Goal: Entertainment & Leisure: Consume media (video, audio)

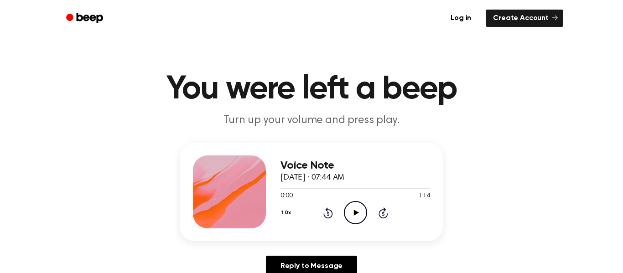
click at [360, 217] on icon "Play Audio" at bounding box center [355, 212] width 23 height 23
click at [360, 217] on icon "Pause Audio" at bounding box center [355, 212] width 23 height 23
click at [352, 206] on icon "Play Audio" at bounding box center [355, 212] width 23 height 23
click at [355, 204] on icon "Pause Audio" at bounding box center [355, 212] width 23 height 23
click at [354, 205] on icon "Play Audio" at bounding box center [355, 212] width 23 height 23
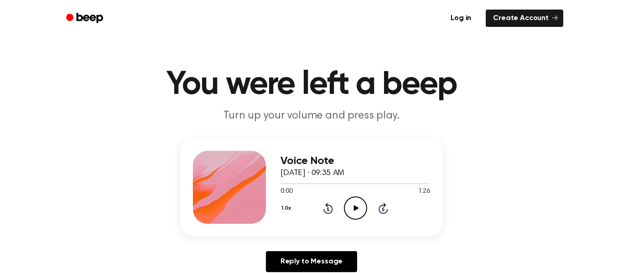
scroll to position [14, 0]
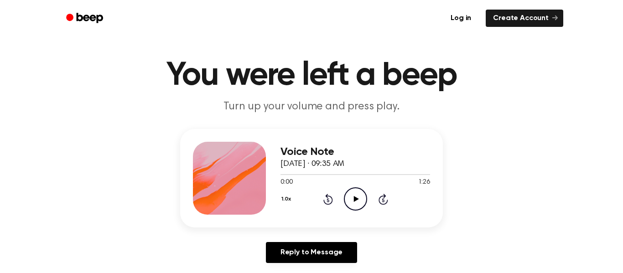
click at [344, 201] on icon "Play Audio" at bounding box center [355, 198] width 23 height 23
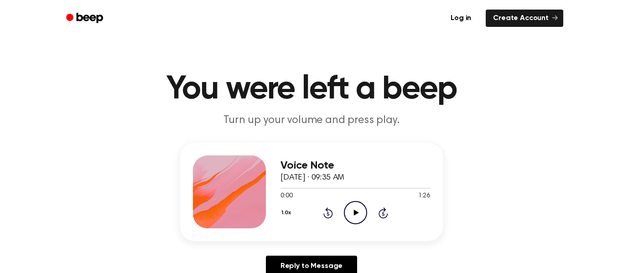
click at [357, 214] on icon "Play Audio" at bounding box center [355, 212] width 23 height 23
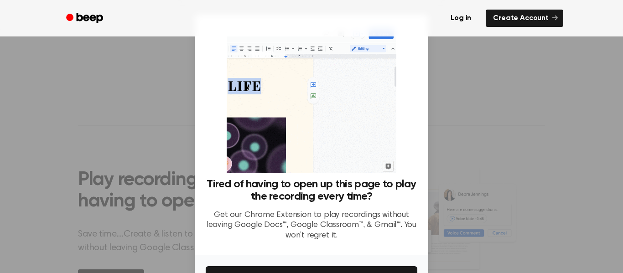
scroll to position [59, 0]
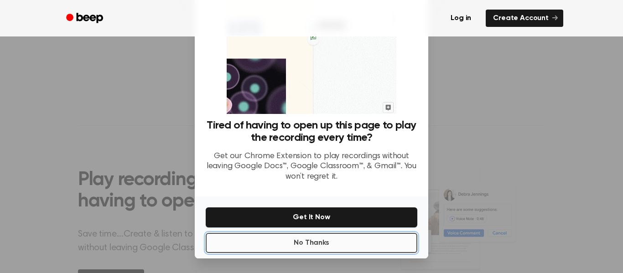
click at [387, 250] on button "No Thanks" at bounding box center [312, 243] width 212 height 20
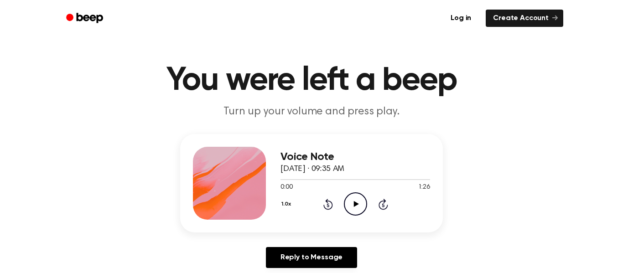
scroll to position [0, 0]
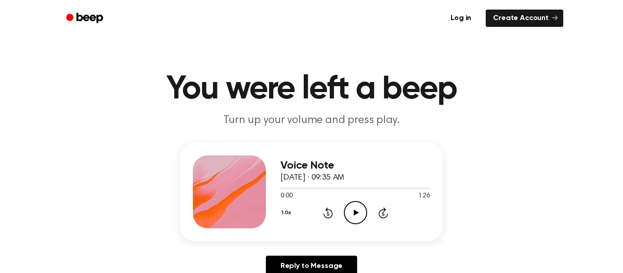
click at [344, 217] on icon "Play Audio" at bounding box center [355, 212] width 23 height 23
click at [383, 214] on icon at bounding box center [383, 214] width 2 height 4
click at [346, 211] on icon "Play Audio" at bounding box center [355, 212] width 23 height 23
click at [325, 215] on icon "Rewind 5 seconds" at bounding box center [328, 213] width 10 height 12
click at [327, 215] on icon "Rewind 5 seconds" at bounding box center [328, 213] width 10 height 12
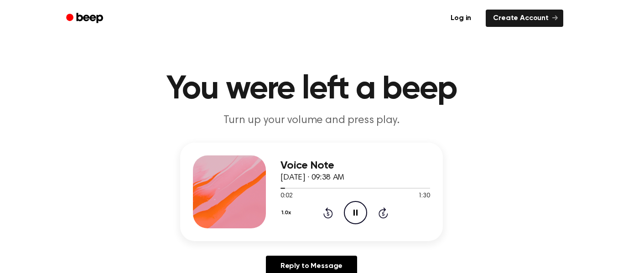
click at [328, 214] on icon at bounding box center [327, 214] width 2 height 4
click at [349, 218] on icon "Play Audio" at bounding box center [355, 212] width 23 height 23
click at [349, 218] on icon "Pause Audio" at bounding box center [355, 212] width 23 height 23
click at [349, 218] on icon "Play Audio" at bounding box center [355, 212] width 23 height 23
click at [349, 218] on icon "Pause Audio" at bounding box center [355, 212] width 23 height 23
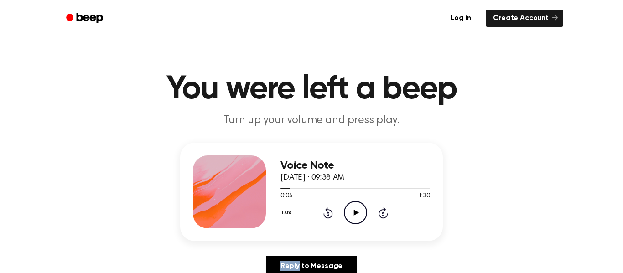
click at [349, 219] on icon "Play Audio" at bounding box center [355, 212] width 23 height 23
click at [349, 219] on icon "Pause Audio" at bounding box center [355, 212] width 23 height 23
click at [349, 219] on icon "Play Audio" at bounding box center [355, 212] width 23 height 23
click at [349, 219] on icon "Pause Audio" at bounding box center [355, 212] width 23 height 23
click at [349, 219] on icon "Play Audio" at bounding box center [355, 212] width 23 height 23
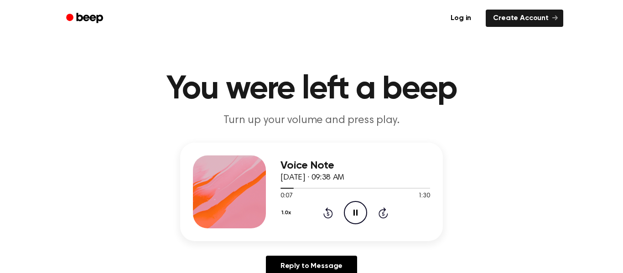
click at [351, 217] on icon "Pause Audio" at bounding box center [355, 212] width 23 height 23
click at [351, 217] on icon "Play Audio" at bounding box center [355, 212] width 23 height 23
click at [351, 217] on icon "Pause Audio" at bounding box center [355, 212] width 23 height 23
click at [351, 217] on icon "Play Audio" at bounding box center [355, 212] width 23 height 23
click at [351, 217] on icon "Pause Audio" at bounding box center [355, 212] width 23 height 23
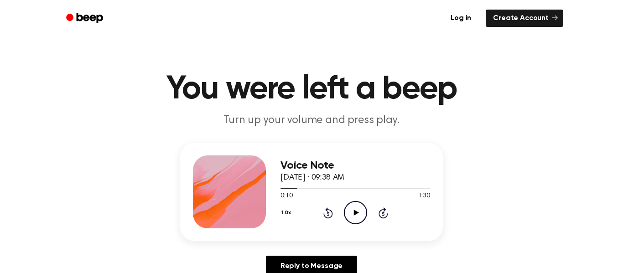
click at [350, 220] on icon "Play Audio" at bounding box center [355, 212] width 23 height 23
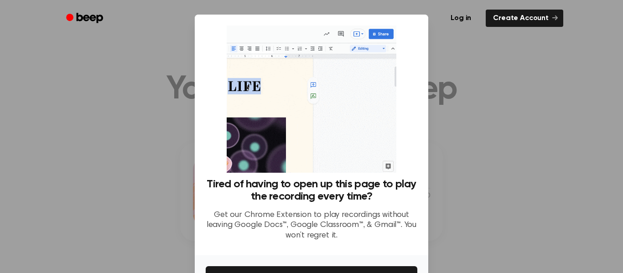
click at [469, 137] on div at bounding box center [311, 136] width 623 height 273
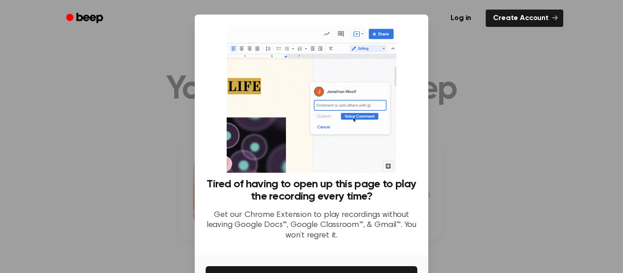
click at [79, 140] on div at bounding box center [311, 136] width 623 height 273
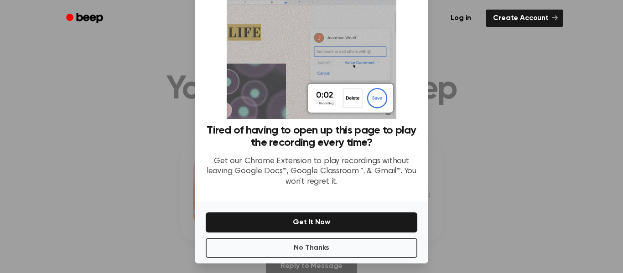
scroll to position [59, 0]
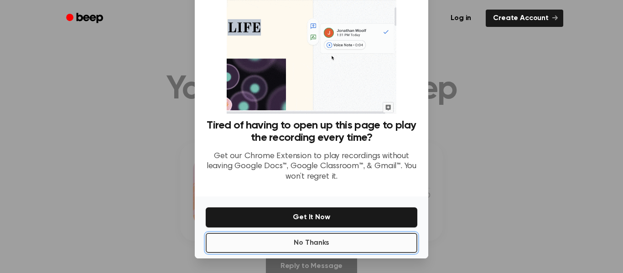
click at [367, 242] on button "No Thanks" at bounding box center [312, 243] width 212 height 20
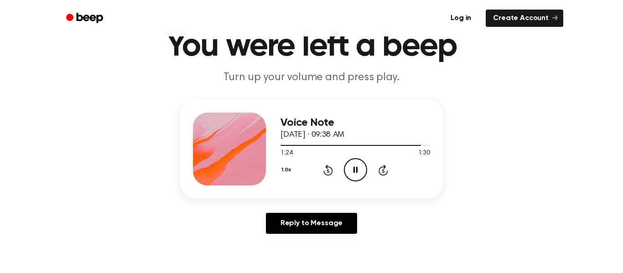
scroll to position [42, 0]
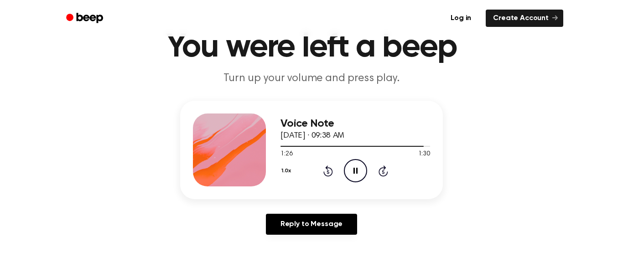
click at [328, 169] on icon "Rewind 5 seconds" at bounding box center [328, 171] width 10 height 12
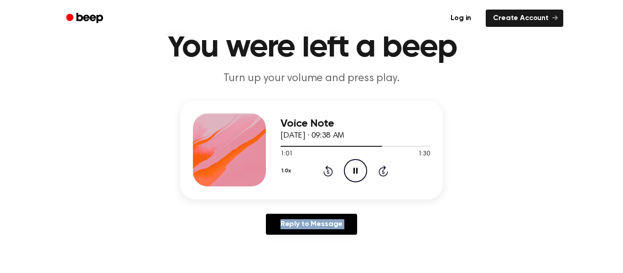
click at [328, 169] on icon "Rewind 5 seconds" at bounding box center [328, 171] width 10 height 12
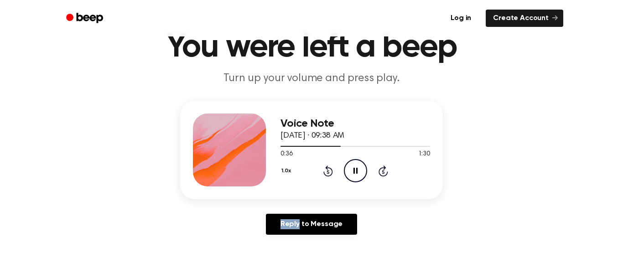
click at [328, 169] on icon "Rewind 5 seconds" at bounding box center [328, 171] width 10 height 12
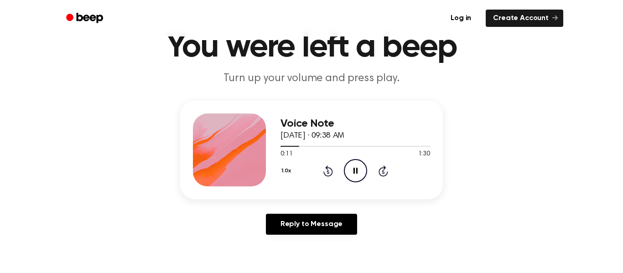
click at [328, 169] on icon "Rewind 5 seconds" at bounding box center [328, 171] width 10 height 12
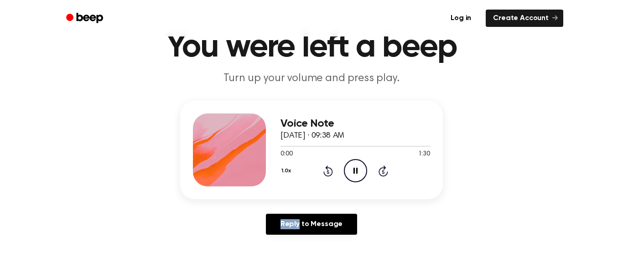
click at [328, 169] on icon "Rewind 5 seconds" at bounding box center [328, 171] width 10 height 12
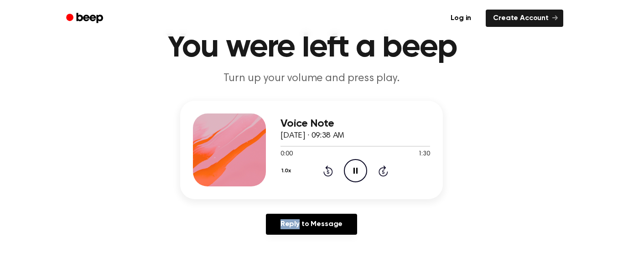
click at [328, 169] on icon "Rewind 5 seconds" at bounding box center [328, 171] width 10 height 12
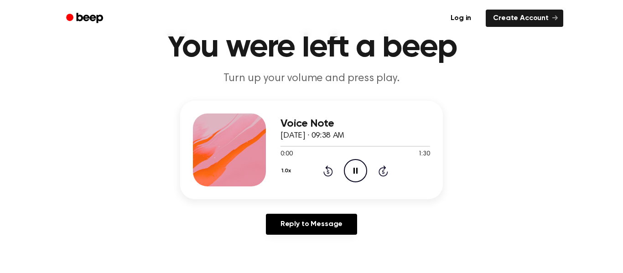
click at [328, 169] on icon "Rewind 5 seconds" at bounding box center [328, 171] width 10 height 12
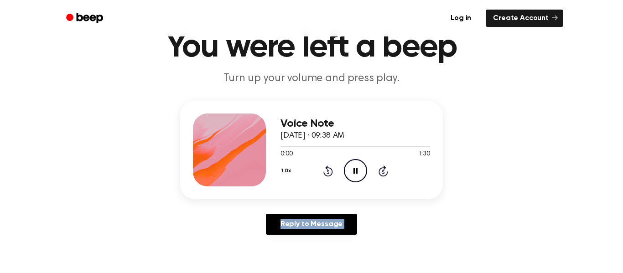
click at [328, 169] on icon "Rewind 5 seconds" at bounding box center [328, 171] width 10 height 12
click at [507, 160] on div "Voice Note September 6, 2024 · 09:38 AM 0:00 1:30 Your browser does not support…" at bounding box center [311, 171] width 601 height 141
click at [331, 174] on icon at bounding box center [328, 170] width 10 height 11
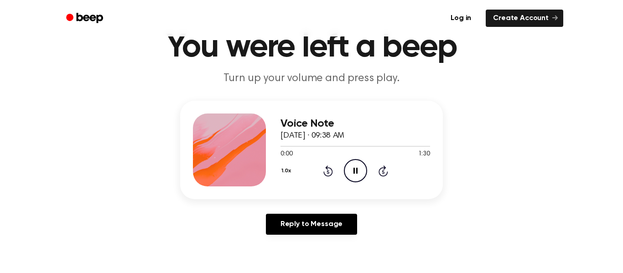
click at [331, 174] on icon at bounding box center [328, 170] width 10 height 11
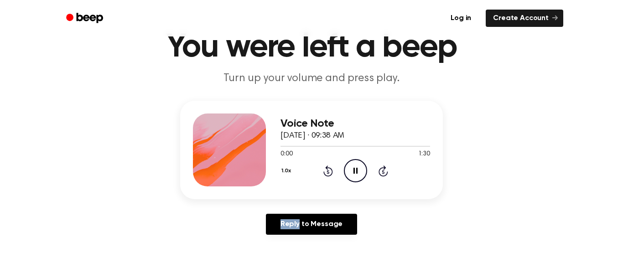
click at [331, 174] on icon at bounding box center [328, 170] width 10 height 11
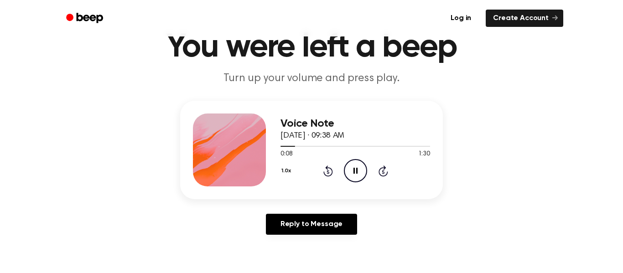
click at [381, 170] on icon "Skip 5 seconds" at bounding box center [383, 171] width 10 height 12
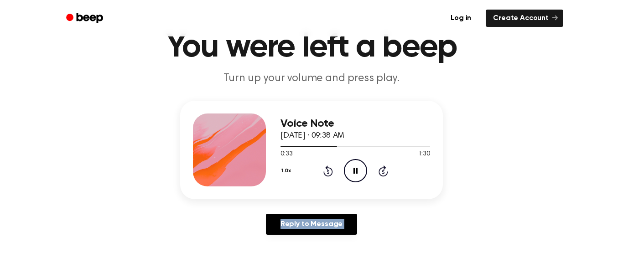
click at [381, 170] on icon "Skip 5 seconds" at bounding box center [383, 171] width 10 height 12
click at [384, 170] on icon "Skip 5 seconds" at bounding box center [383, 171] width 10 height 12
click at [386, 169] on icon "Skip 5 seconds" at bounding box center [383, 171] width 10 height 12
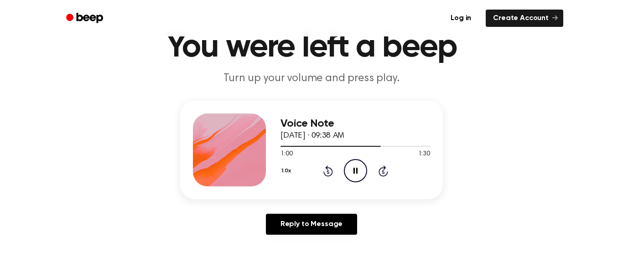
click at [387, 170] on icon "Skip 5 seconds" at bounding box center [383, 171] width 10 height 12
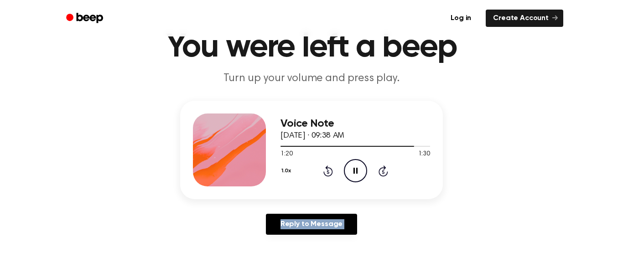
click at [387, 170] on icon "Skip 5 seconds" at bounding box center [383, 171] width 10 height 12
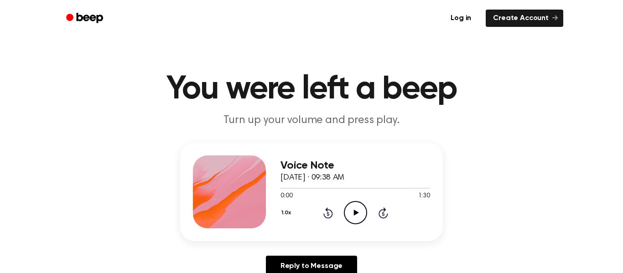
click at [352, 210] on icon "Play Audio" at bounding box center [355, 212] width 23 height 23
click at [323, 213] on icon "Rewind 5 seconds" at bounding box center [328, 213] width 10 height 12
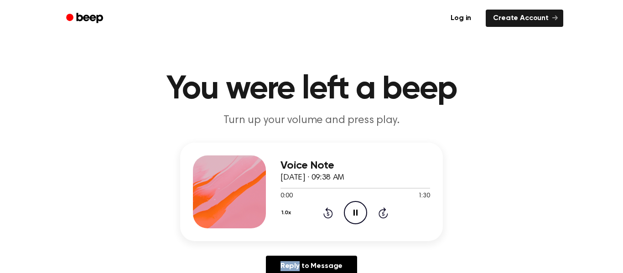
click at [323, 213] on icon "Rewind 5 seconds" at bounding box center [328, 213] width 10 height 12
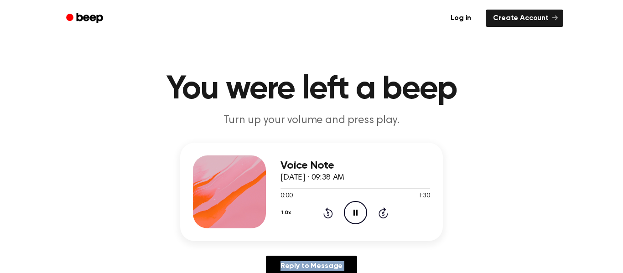
click at [323, 213] on icon "Rewind 5 seconds" at bounding box center [328, 213] width 10 height 12
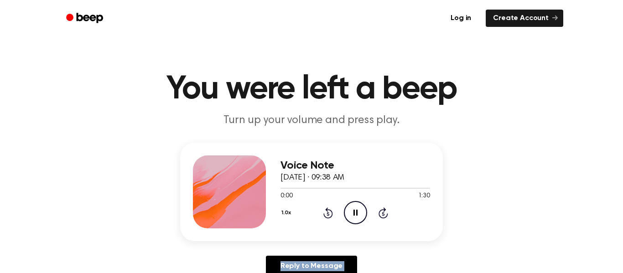
click at [323, 213] on icon "Rewind 5 seconds" at bounding box center [328, 213] width 10 height 12
click at [369, 214] on div "1.0x Rewind 5 seconds Play Audio Skip 5 seconds" at bounding box center [355, 212] width 150 height 23
click at [363, 231] on div "Voice Note [DATE] · 09:40 AM 0:00 0:56 Your browser does not support the [objec…" at bounding box center [311, 192] width 263 height 98
click at [350, 219] on icon "Play Audio" at bounding box center [355, 212] width 23 height 23
